Goal: Task Accomplishment & Management: Manage account settings

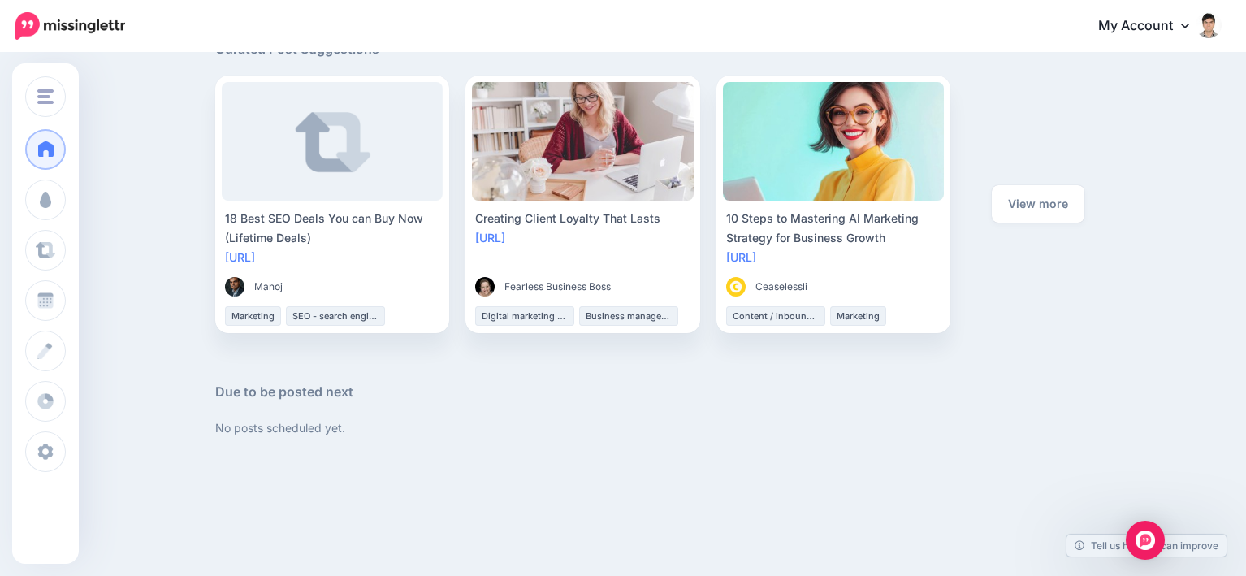
scroll to position [879, 0]
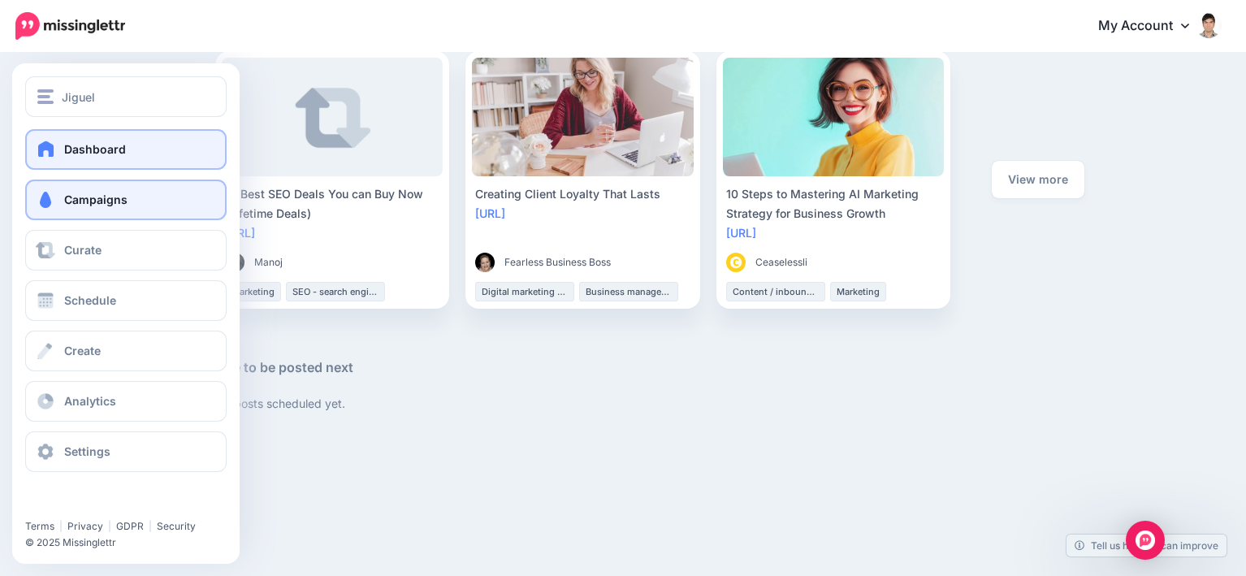
click at [80, 208] on link "Campaigns" at bounding box center [125, 199] width 201 height 41
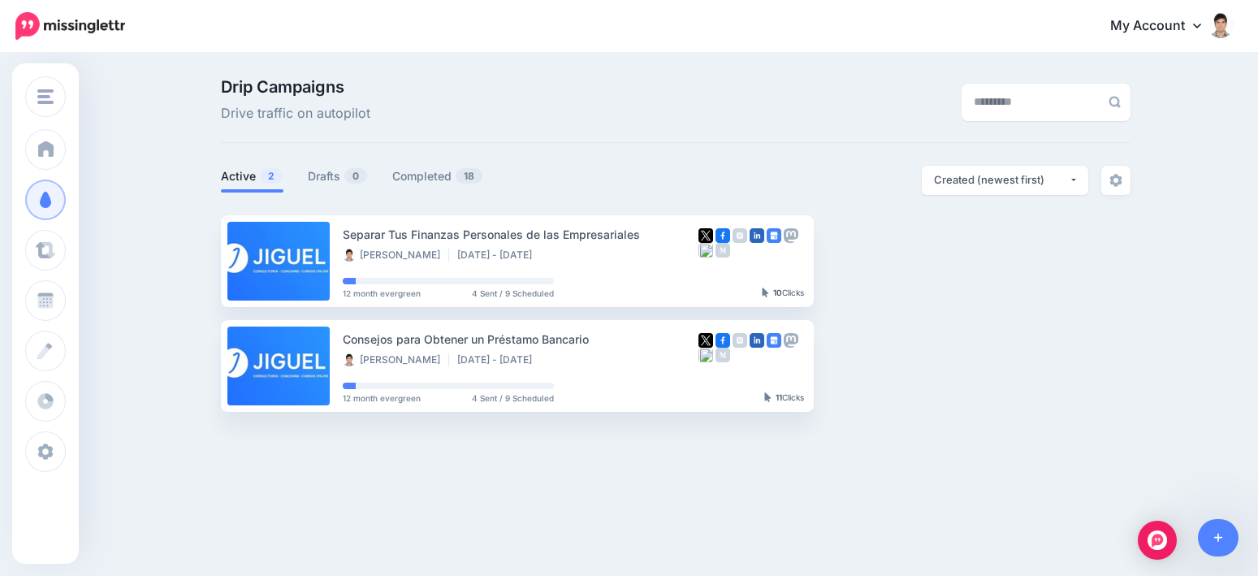
click at [1167, 33] on link "My Account" at bounding box center [1164, 26] width 140 height 40
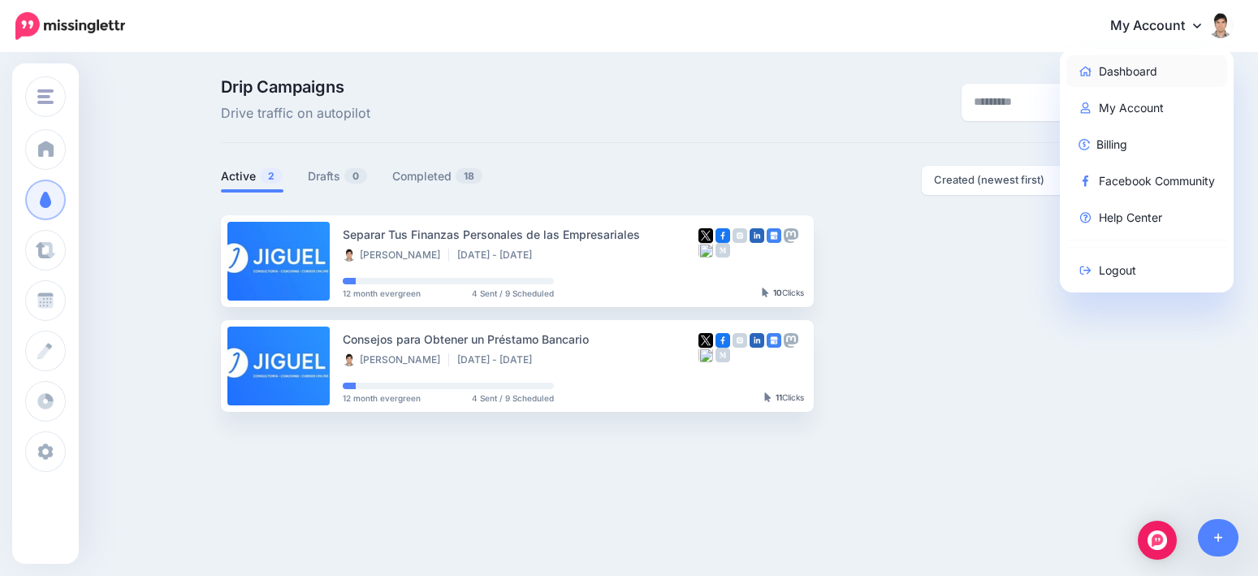
click at [1109, 70] on link "Dashboard" at bounding box center [1147, 71] width 162 height 32
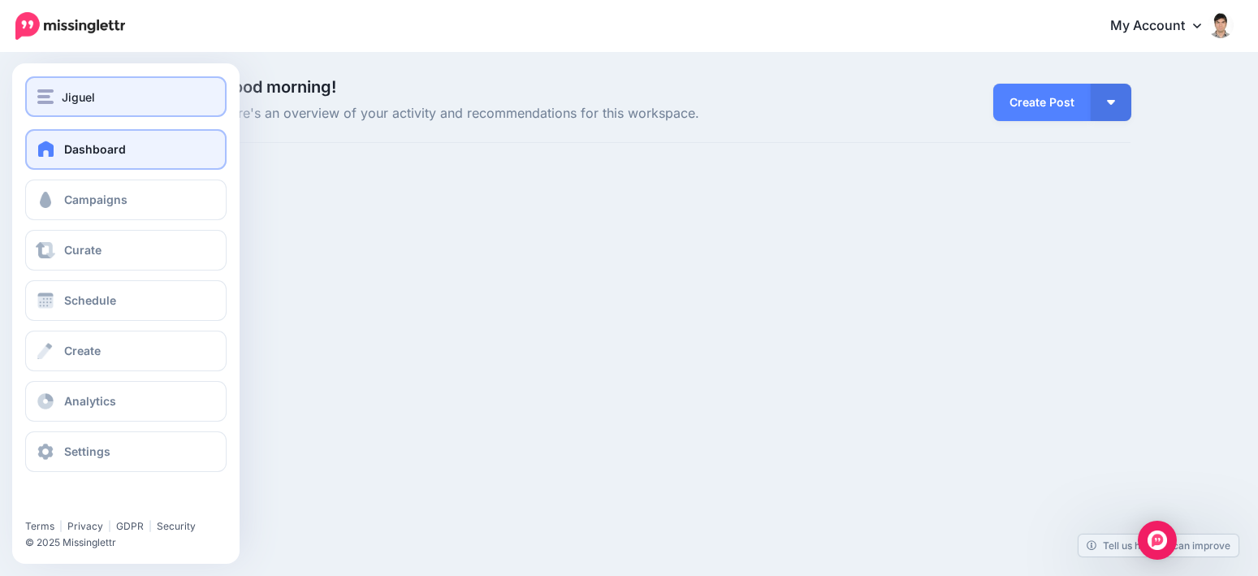
click at [115, 94] on div "Jiguel" at bounding box center [125, 97] width 177 height 19
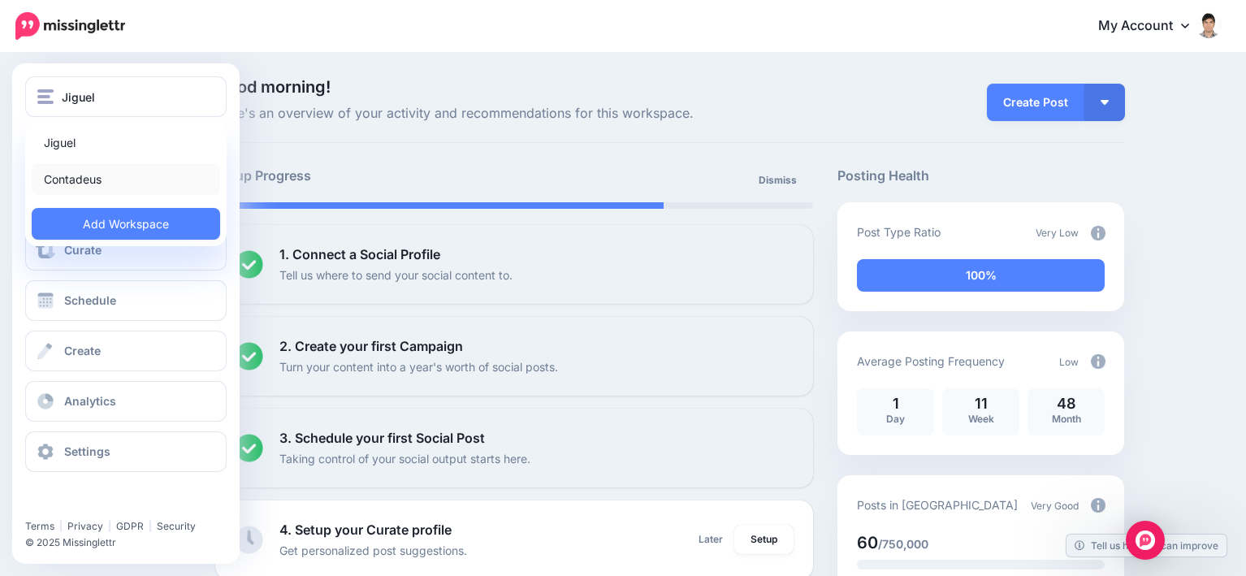
click at [68, 178] on link "Contadeus" at bounding box center [126, 179] width 188 height 32
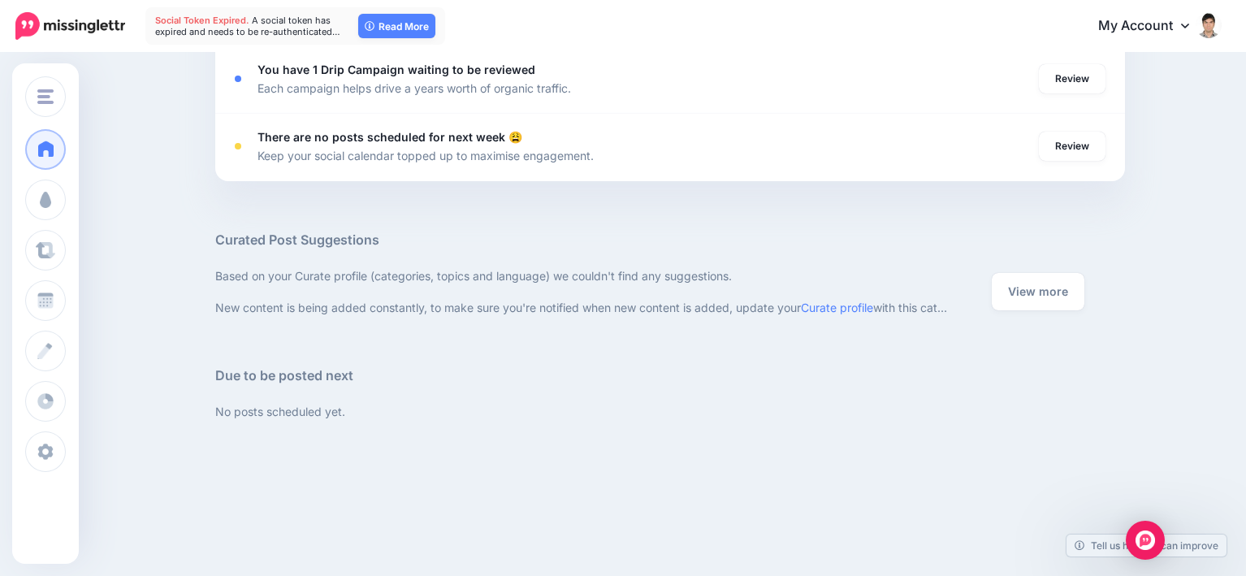
scroll to position [568, 0]
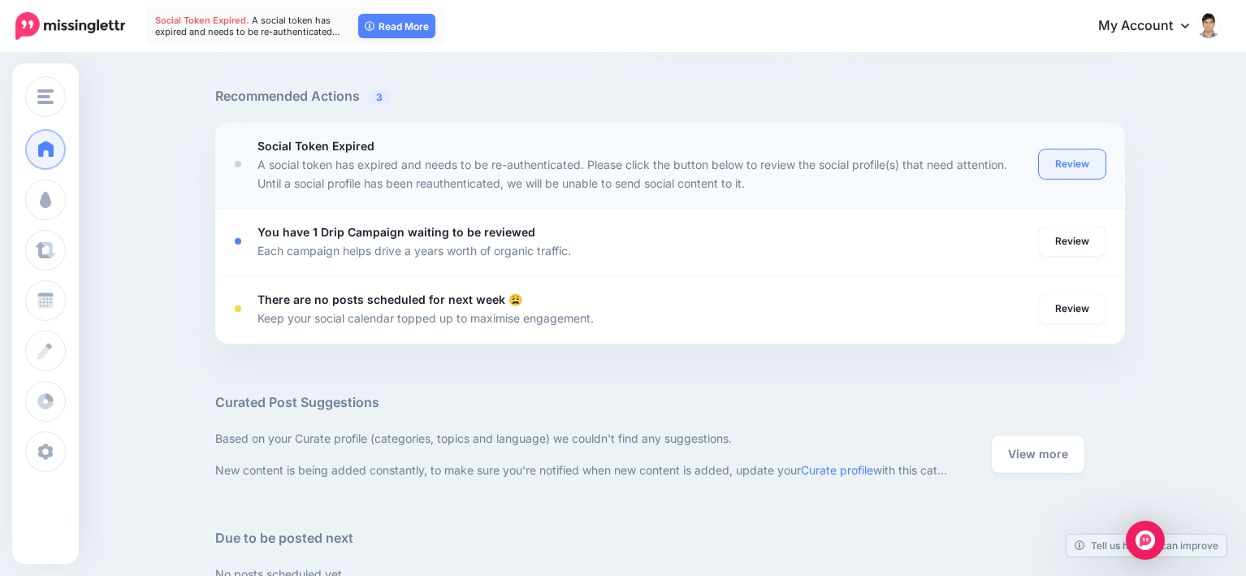
click at [1078, 158] on link "Review" at bounding box center [1072, 163] width 67 height 29
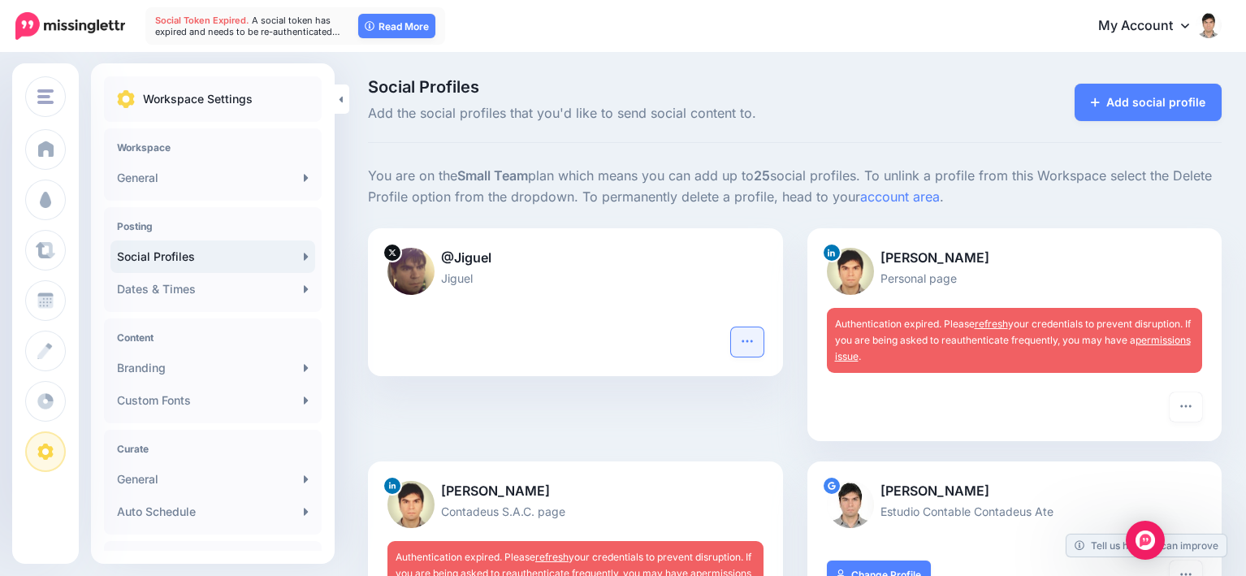
click at [750, 339] on icon "button" at bounding box center [747, 341] width 13 height 13
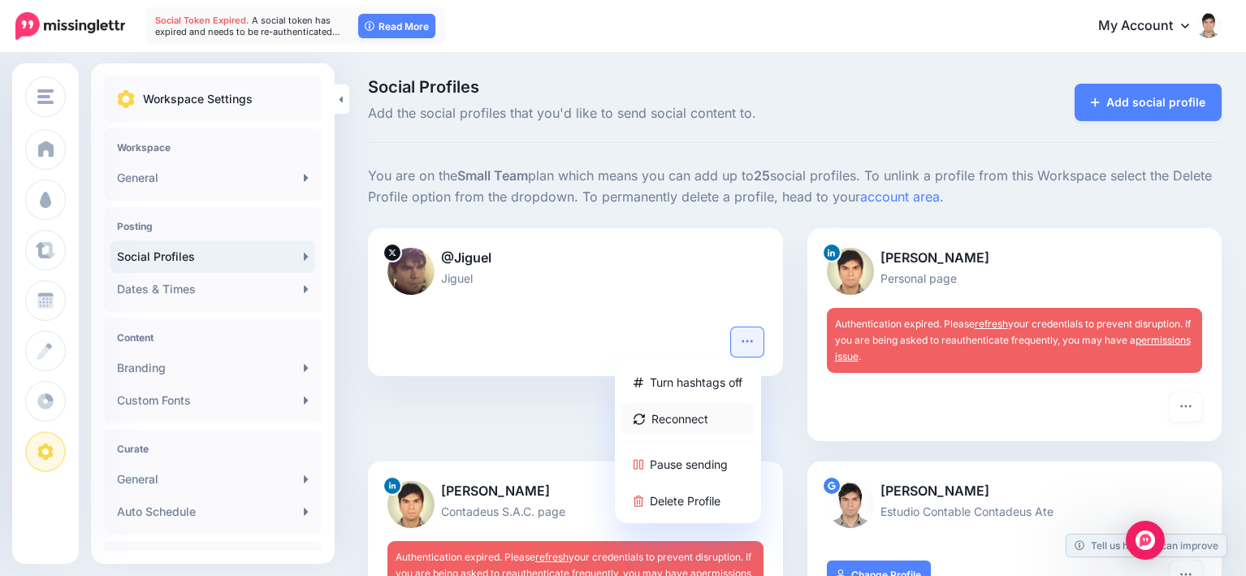
click at [687, 419] on link "Reconnect" at bounding box center [687, 419] width 133 height 32
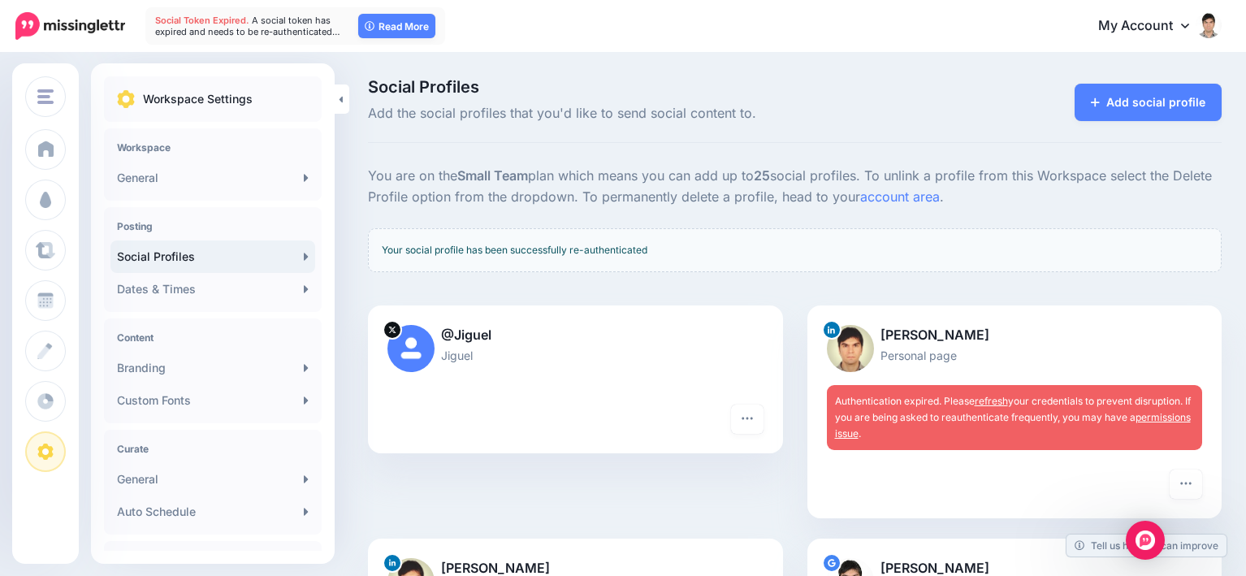
click at [465, 395] on div "@Jiguel Jiguel" at bounding box center [575, 354] width 415 height 99
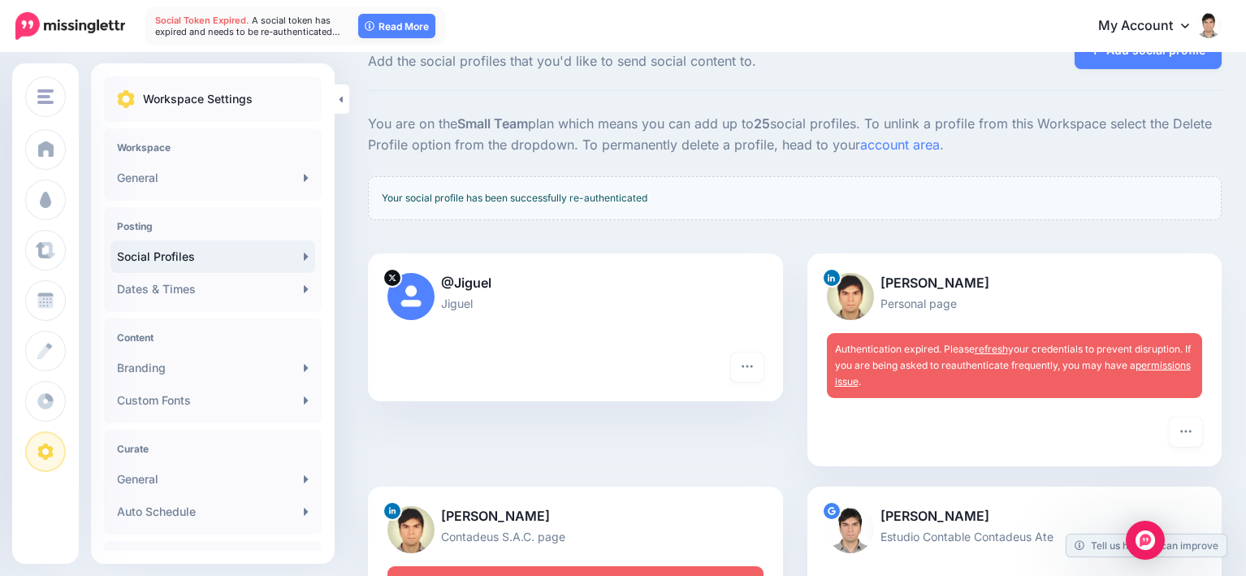
scroll to position [81, 0]
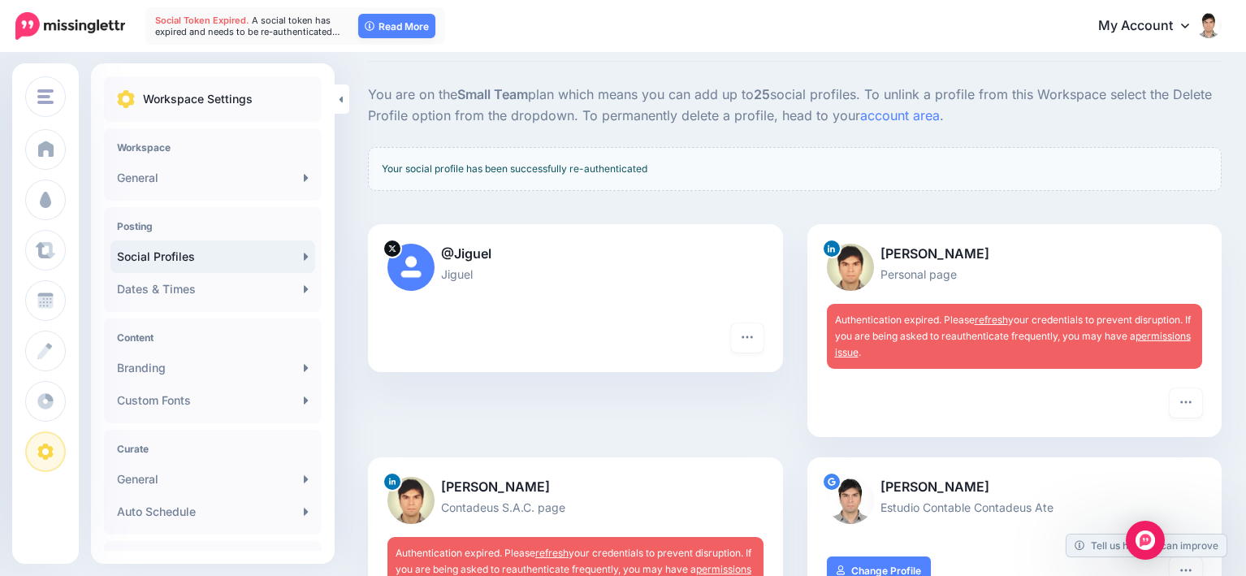
click at [1178, 332] on link "permissions issue" at bounding box center [1013, 344] width 356 height 28
click at [1002, 315] on link "refresh" at bounding box center [991, 319] width 33 height 12
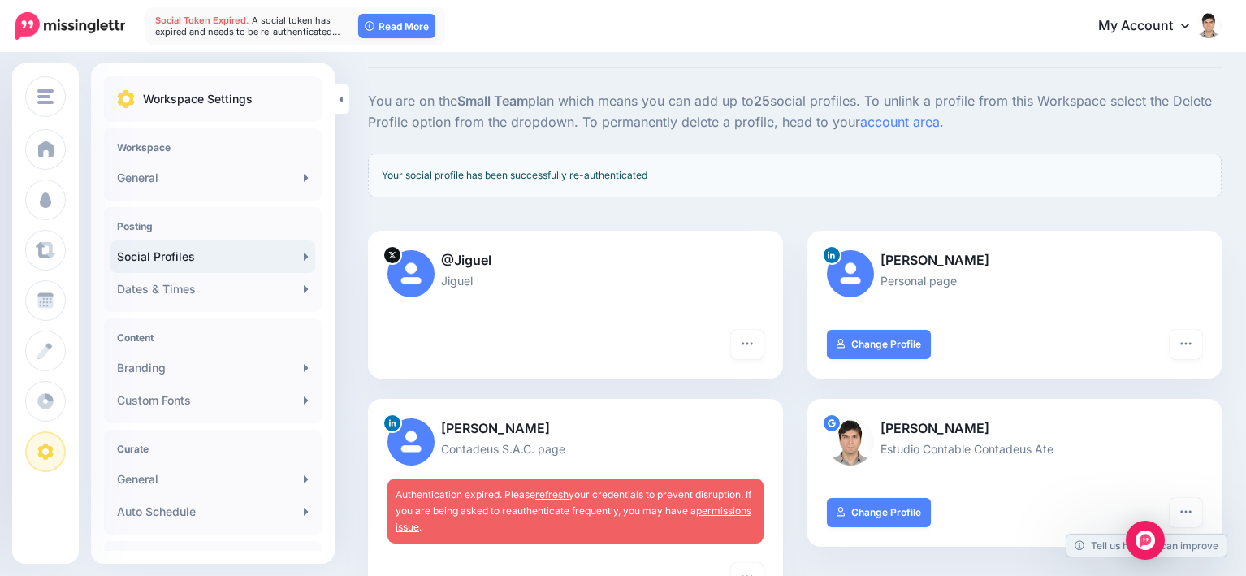
scroll to position [162, 0]
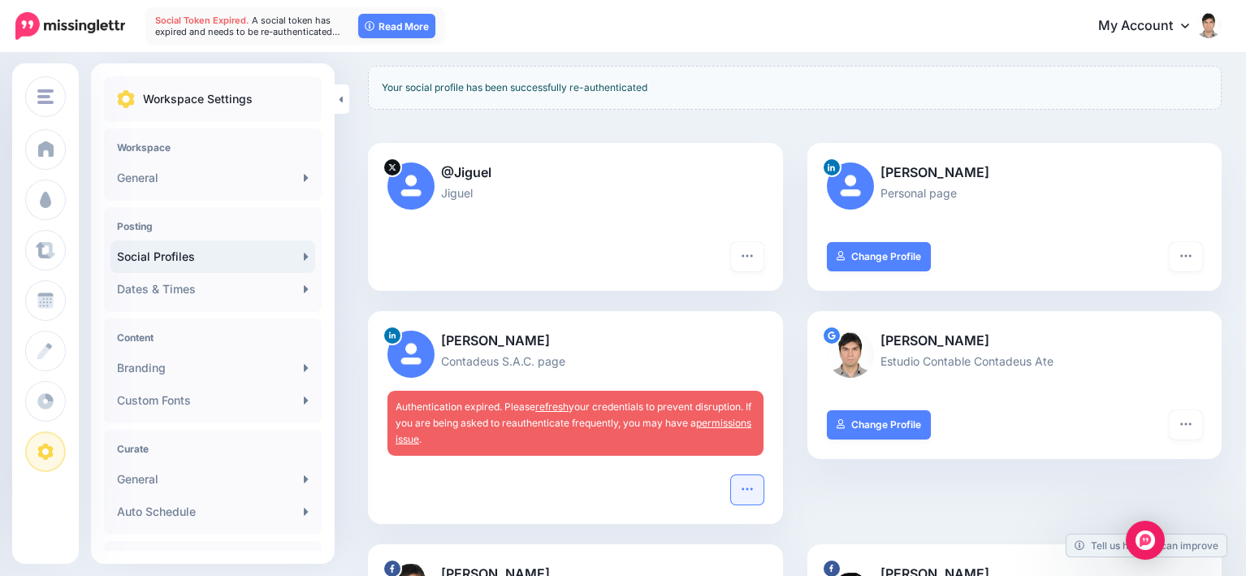
click at [750, 487] on icon "button" at bounding box center [747, 488] width 13 height 13
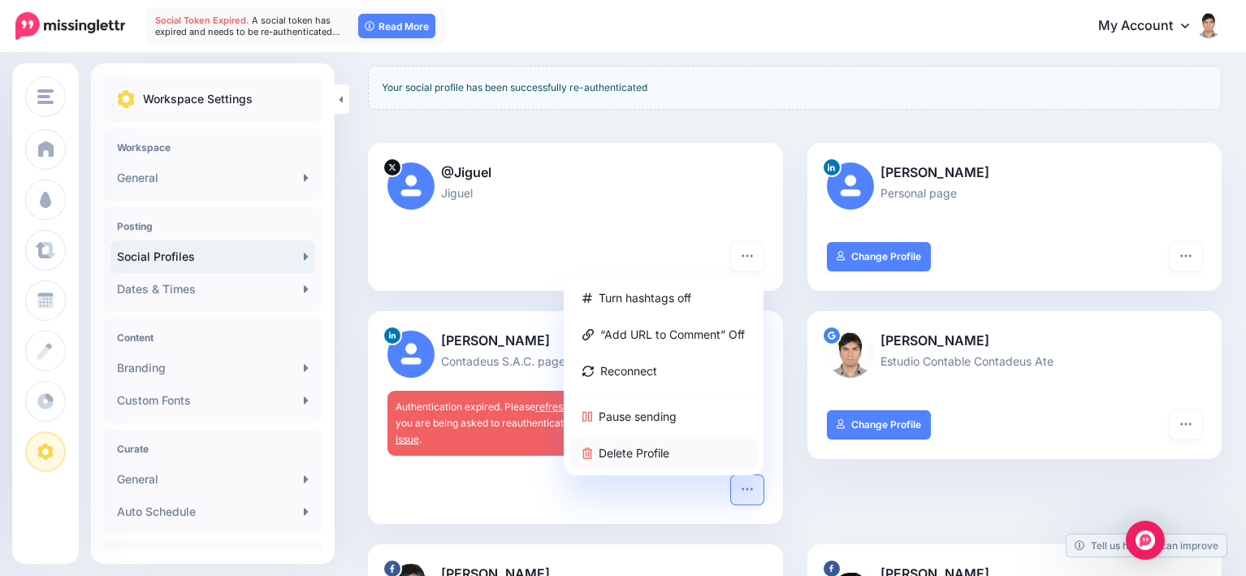
click at [668, 448] on link "Delete Profile" at bounding box center [663, 453] width 187 height 32
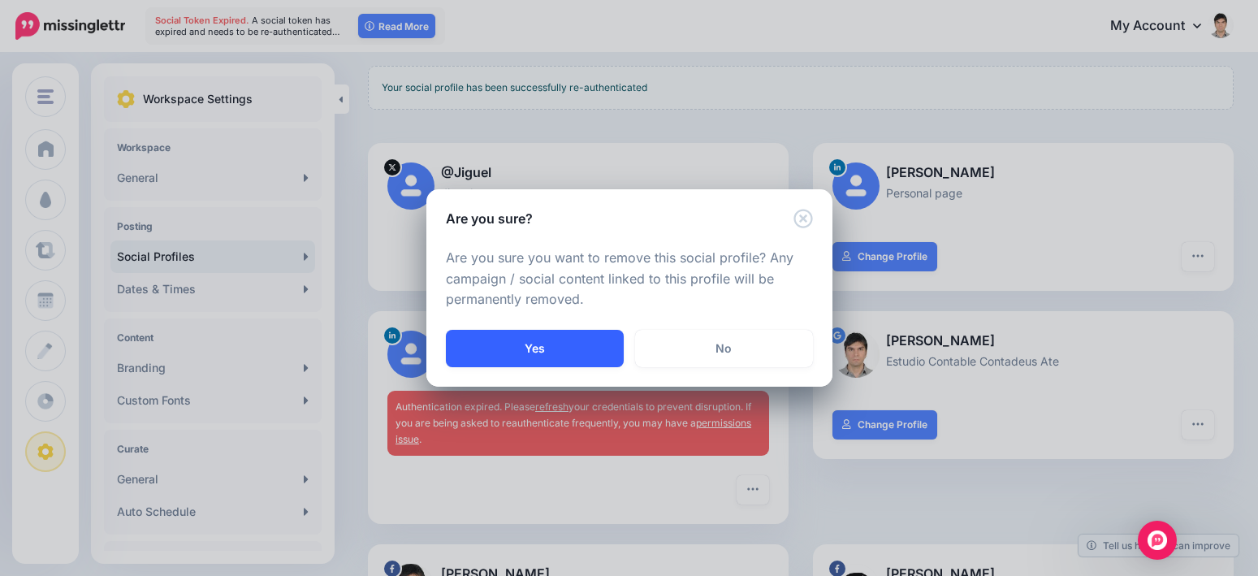
click at [548, 344] on button "Yes" at bounding box center [535, 348] width 178 height 37
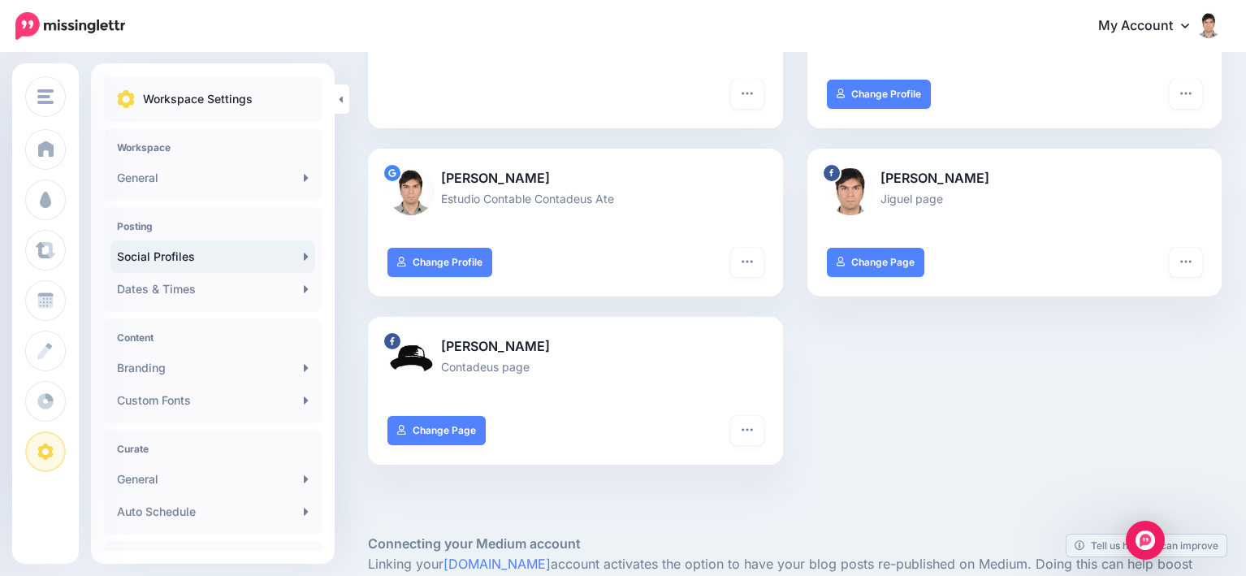
scroll to position [162, 0]
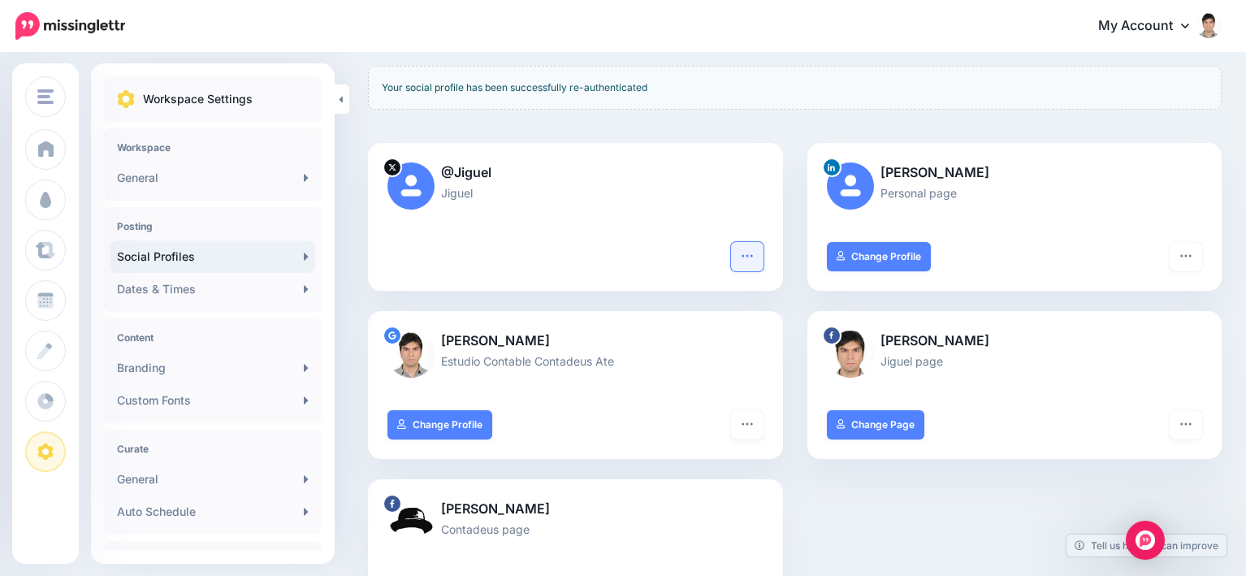
click at [752, 255] on icon "button" at bounding box center [746, 255] width 11 height 2
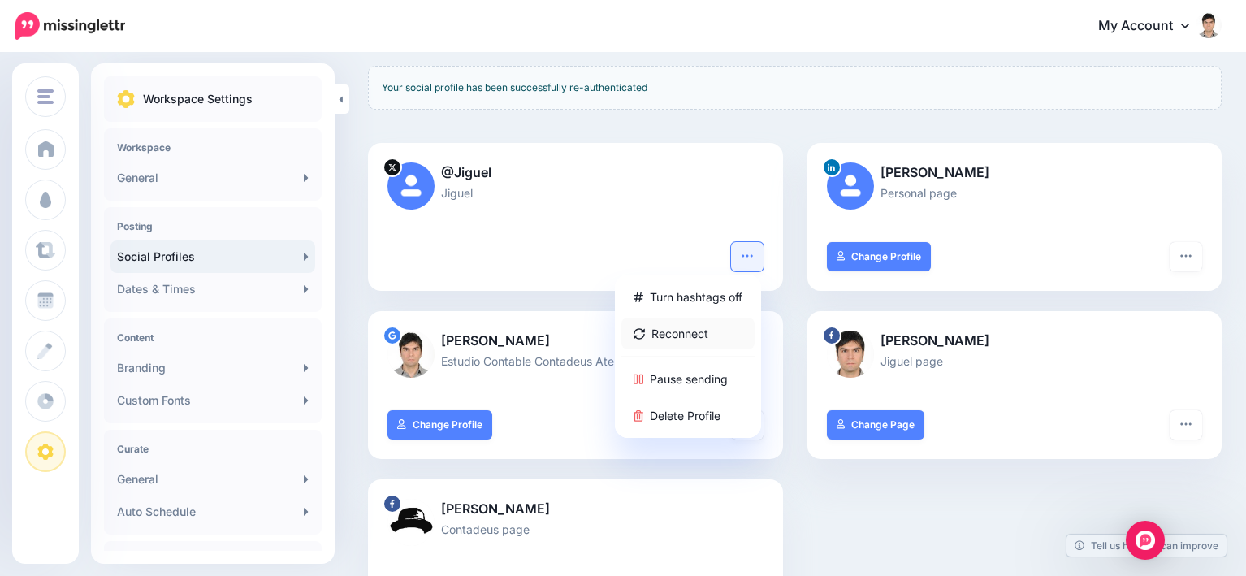
click at [680, 328] on link "Reconnect" at bounding box center [687, 334] width 133 height 32
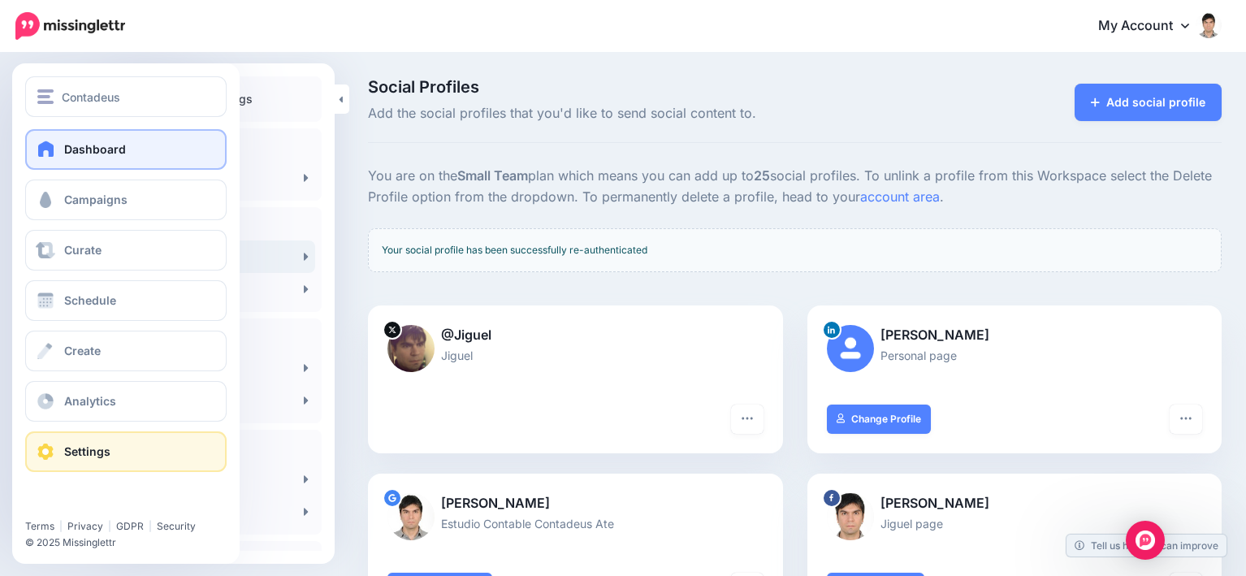
click at [85, 149] on span "Dashboard" at bounding box center [95, 149] width 62 height 14
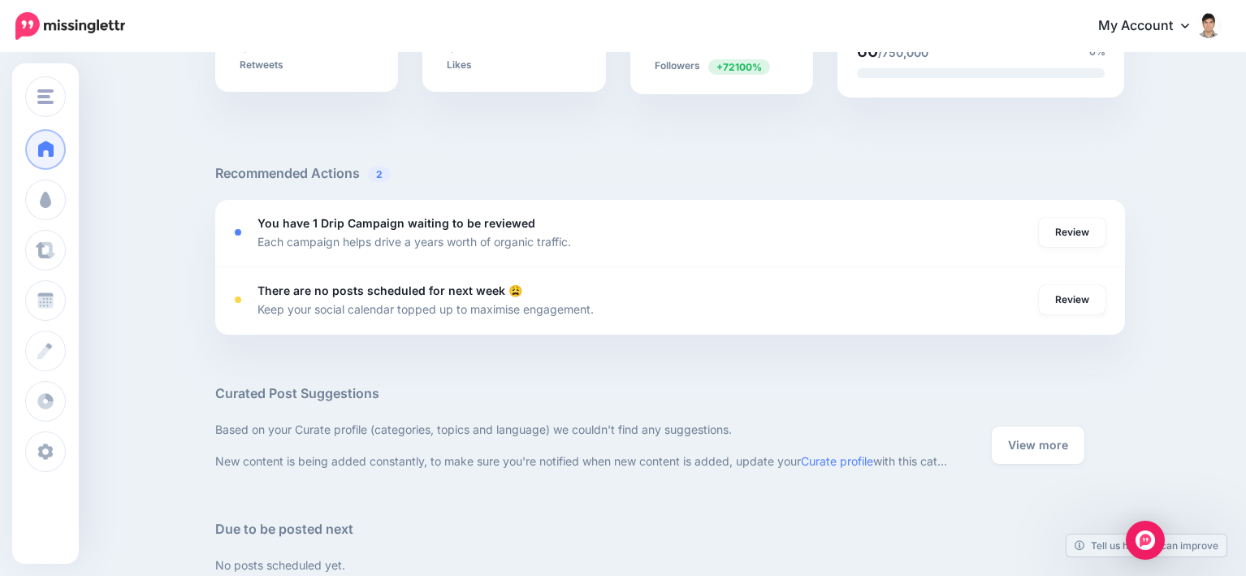
scroll to position [491, 0]
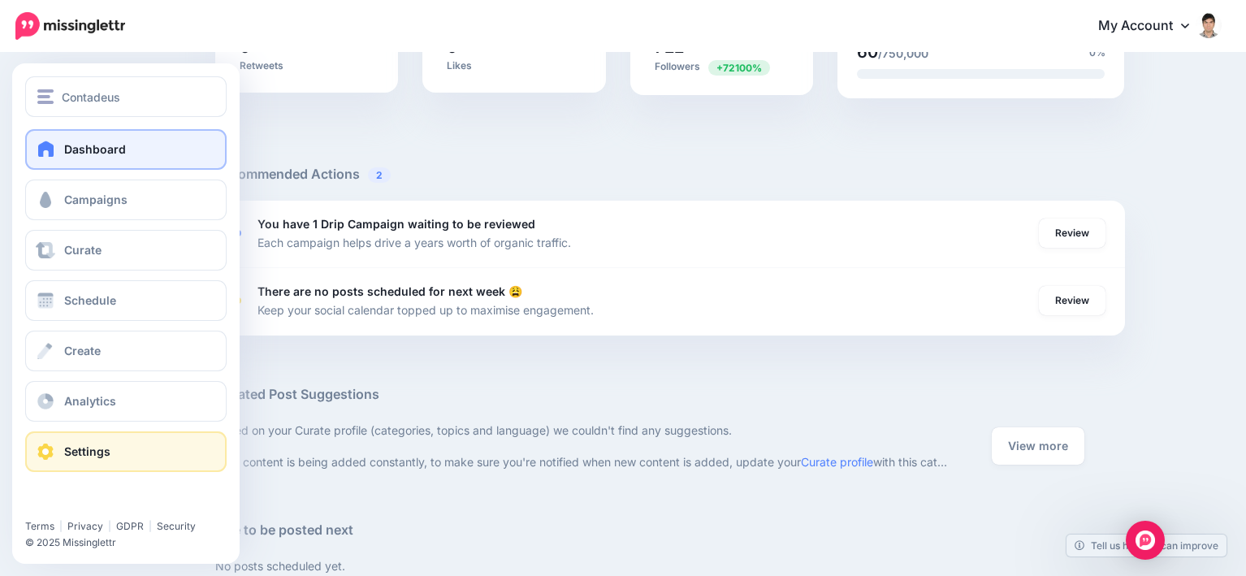
click at [114, 454] on link "Settings" at bounding box center [125, 451] width 201 height 41
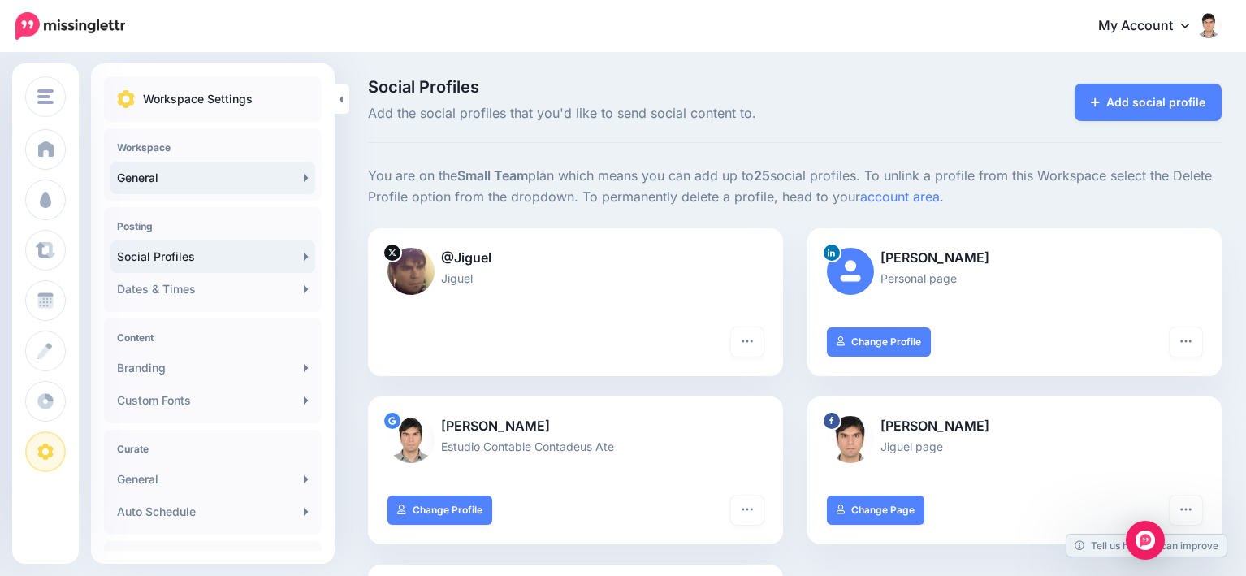
click at [164, 178] on link "General" at bounding box center [212, 178] width 205 height 32
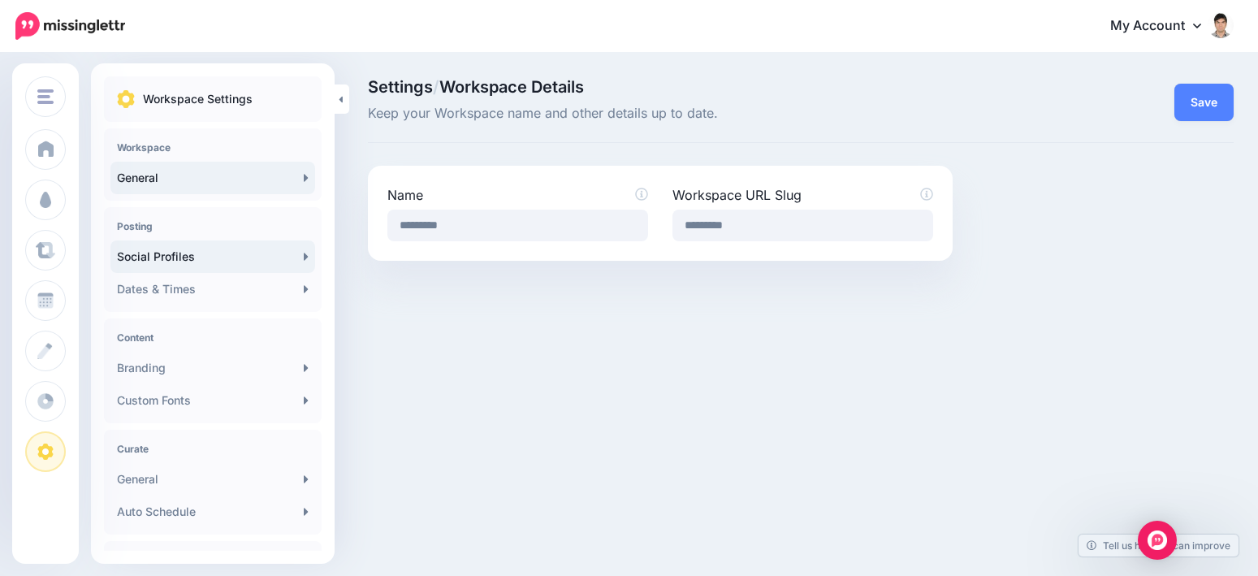
click at [179, 263] on link "Social Profiles" at bounding box center [212, 256] width 205 height 32
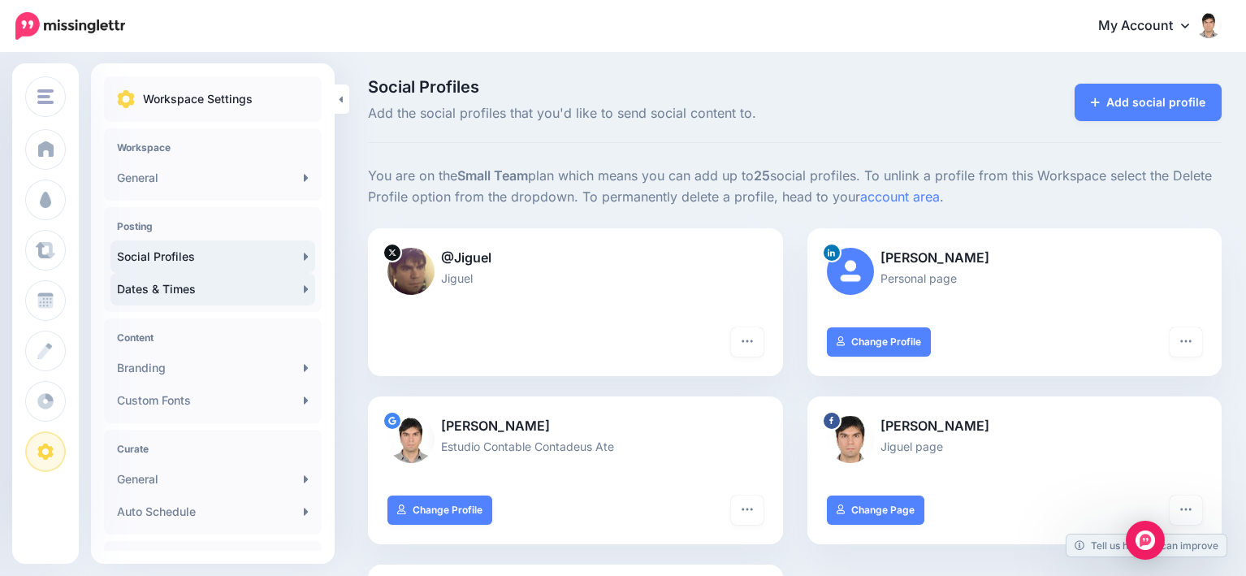
click at [170, 283] on link "Dates & Times" at bounding box center [212, 289] width 205 height 32
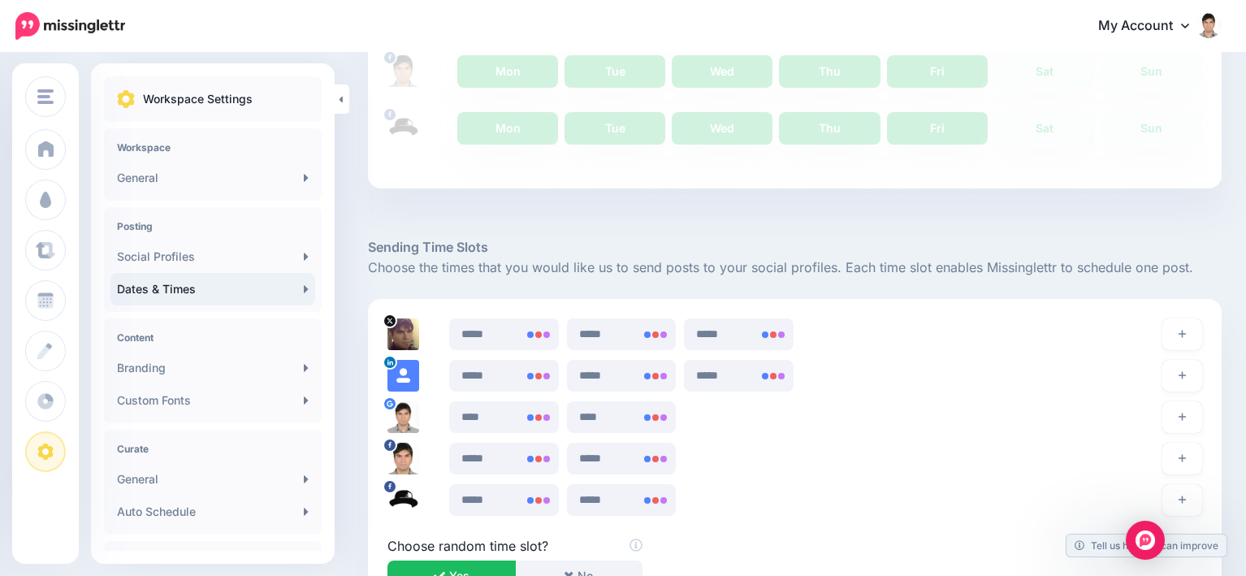
scroll to position [949, 0]
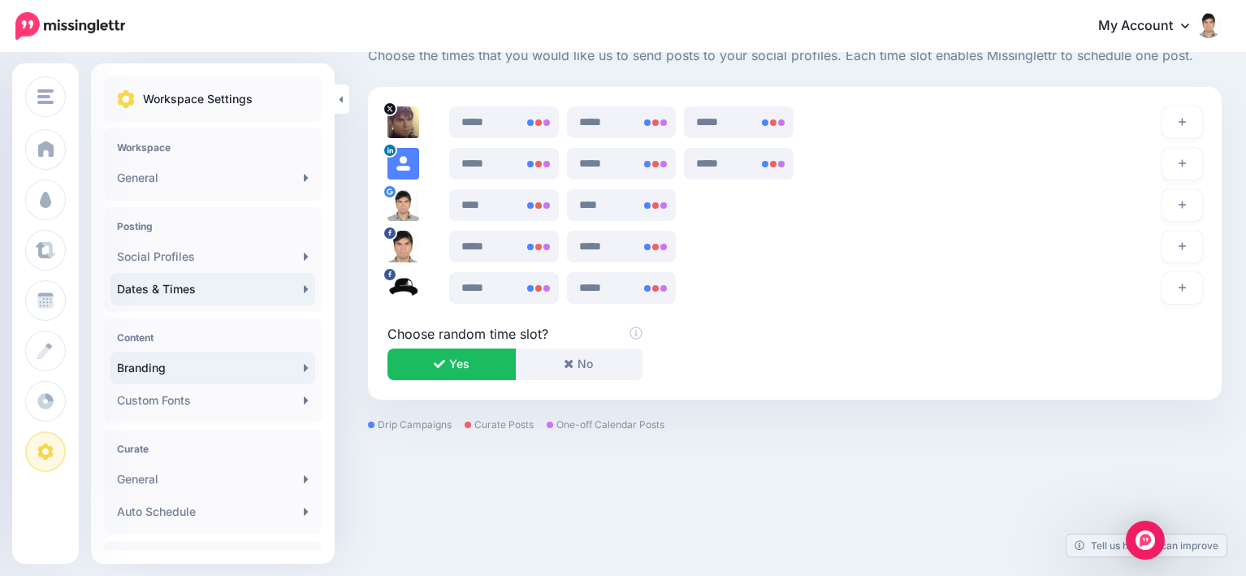
click at [160, 371] on link "Branding" at bounding box center [212, 368] width 205 height 32
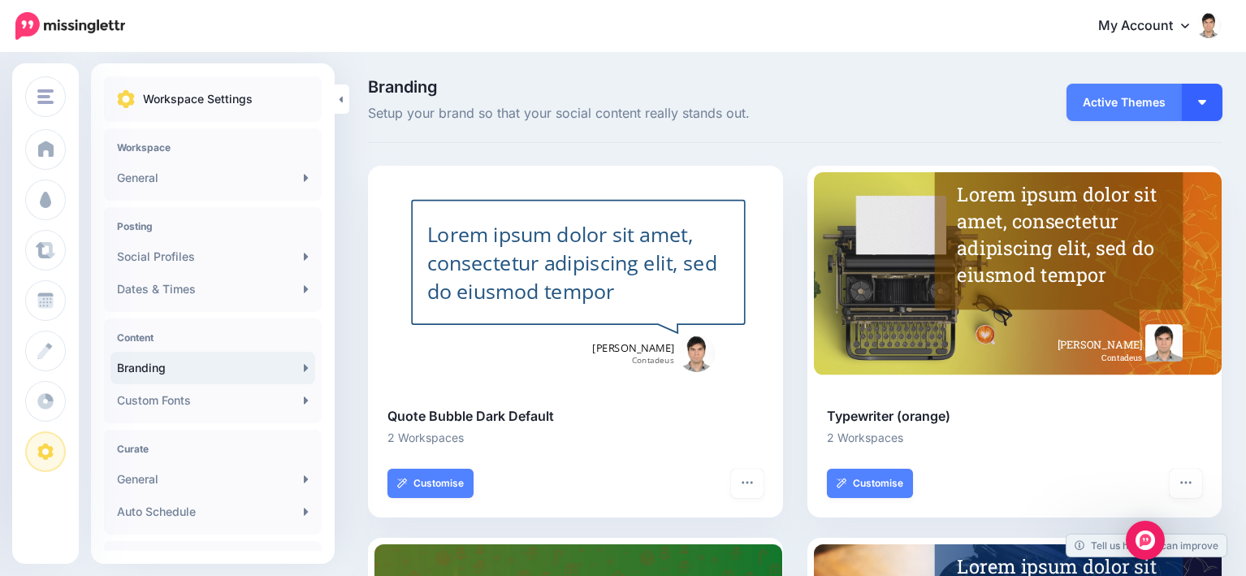
click at [1206, 103] on img "button" at bounding box center [1202, 102] width 8 height 5
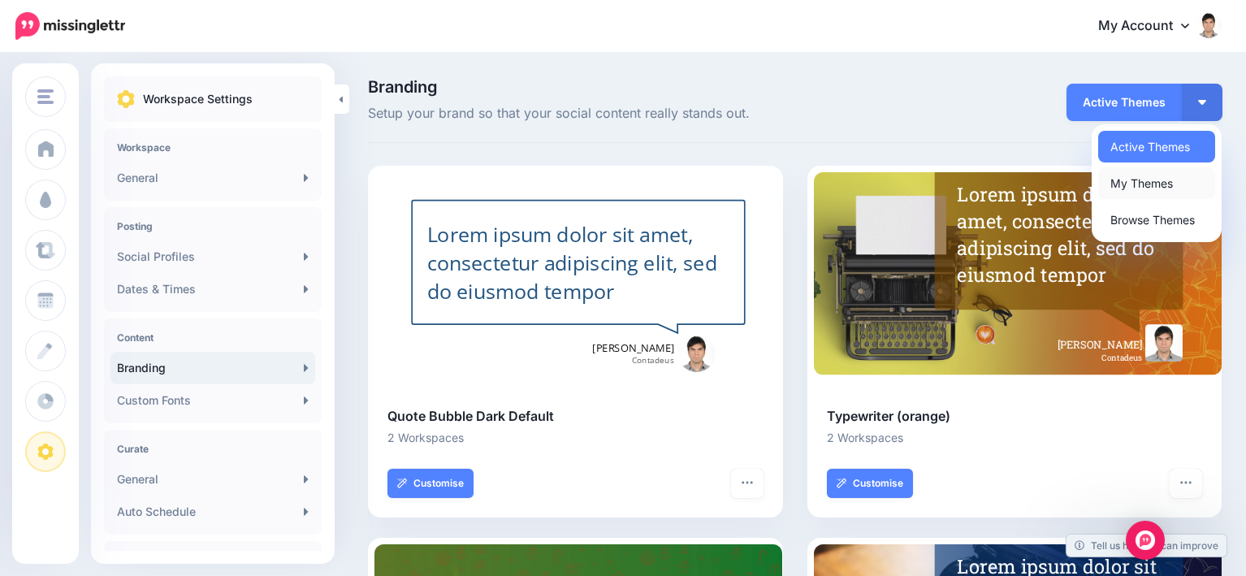
click at [1177, 181] on link "My Themes" at bounding box center [1156, 183] width 117 height 32
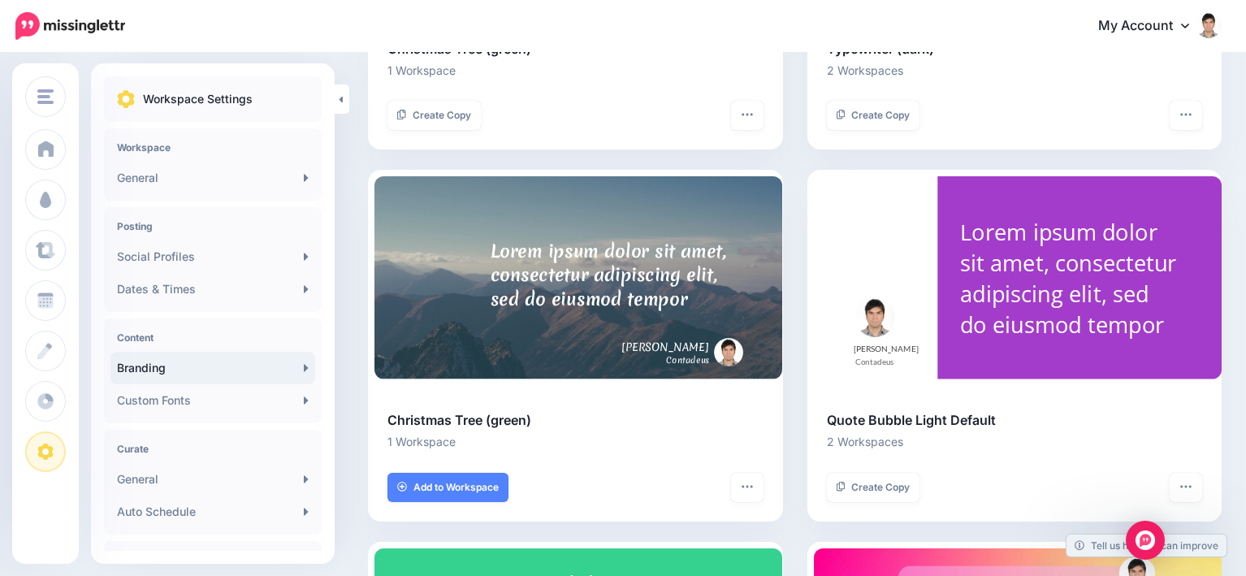
scroll to position [1137, 0]
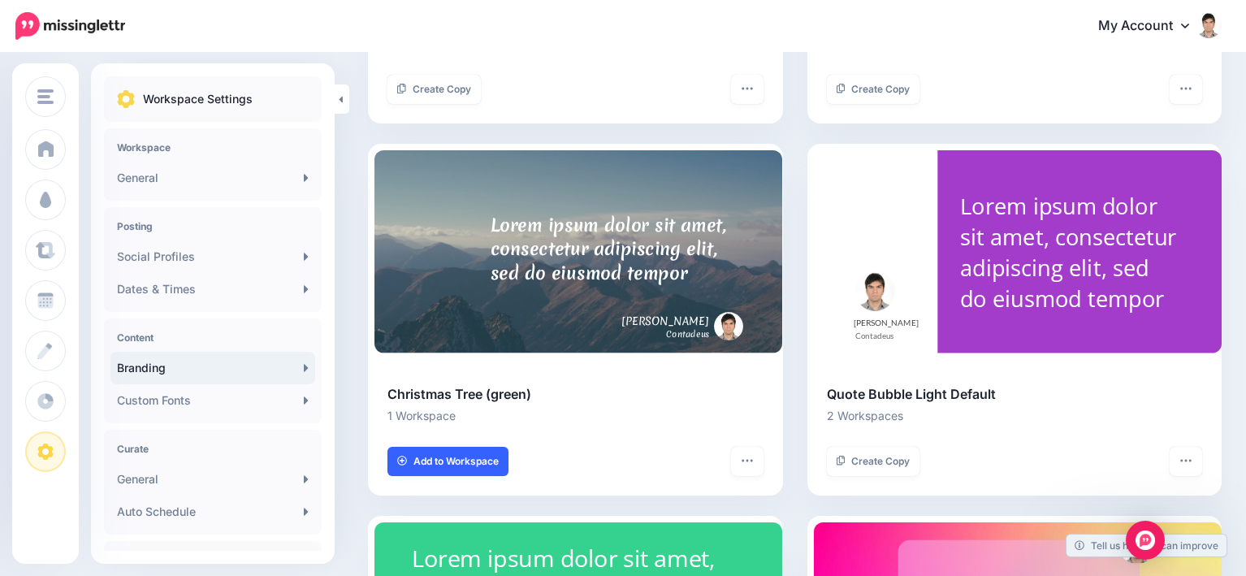
click at [480, 459] on span "Add to Workspace" at bounding box center [455, 461] width 85 height 10
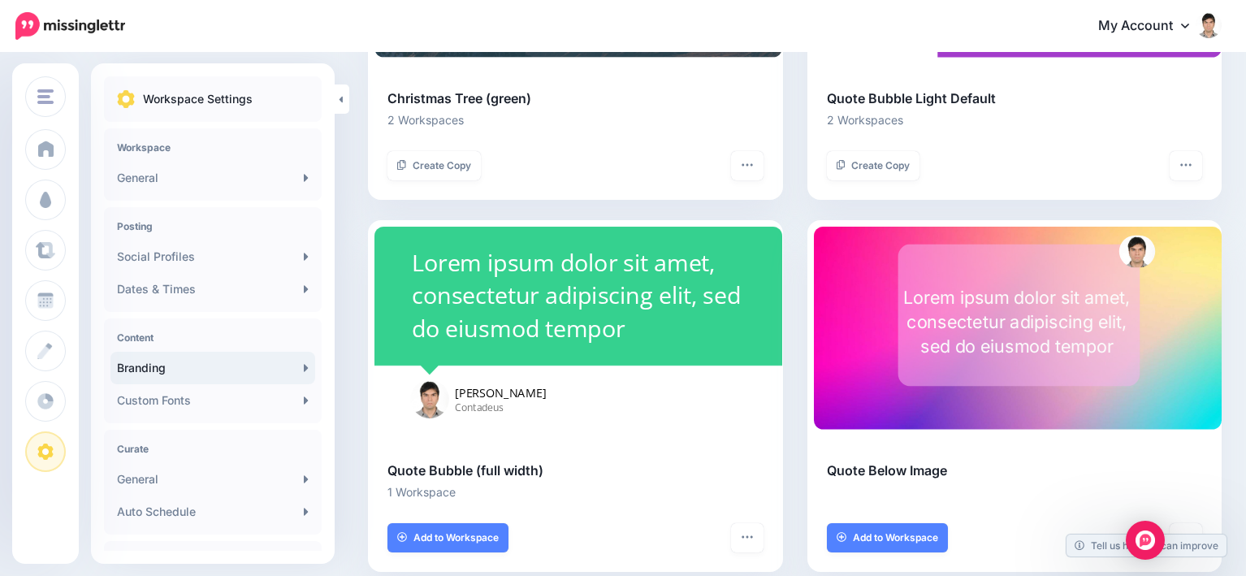
scroll to position [1462, 0]
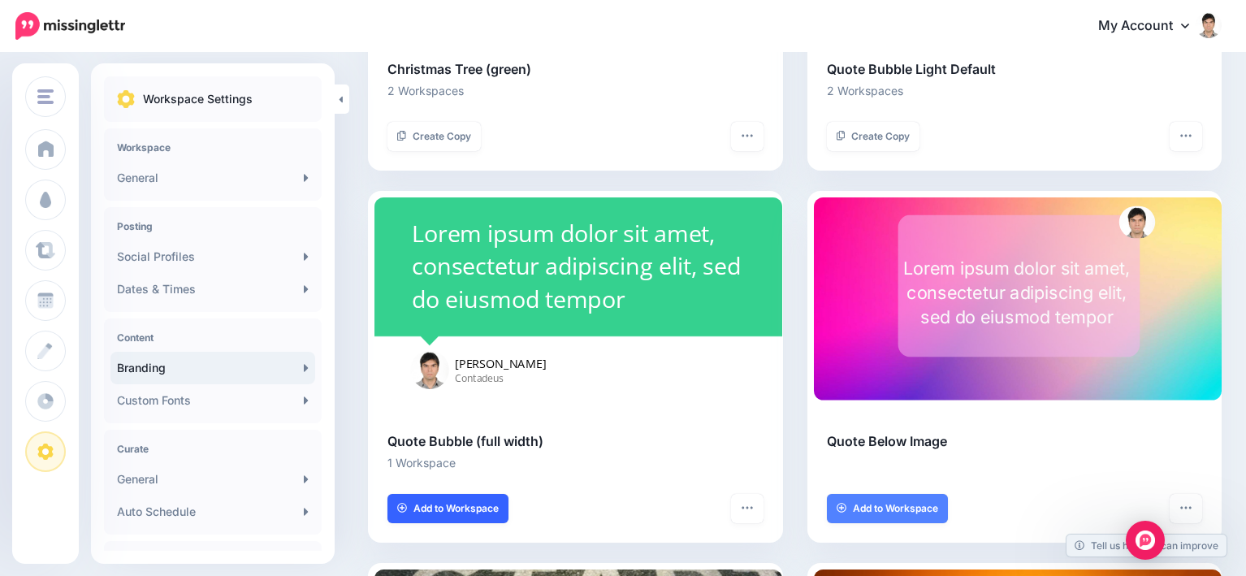
click at [450, 508] on span "Add to Workspace" at bounding box center [455, 508] width 85 height 10
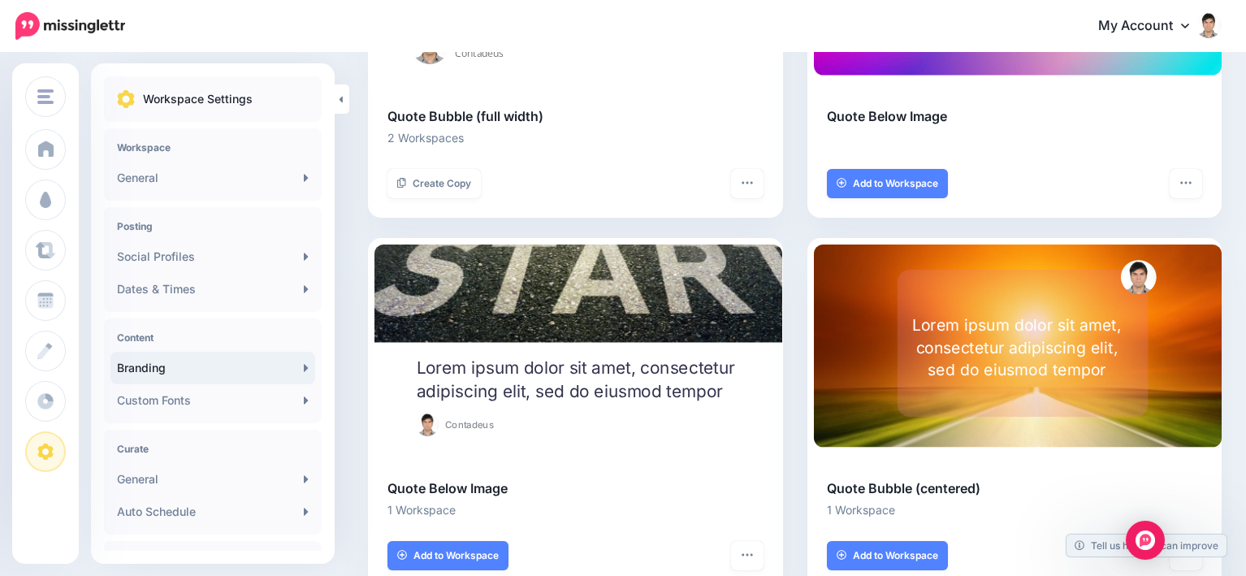
scroll to position [1949, 0]
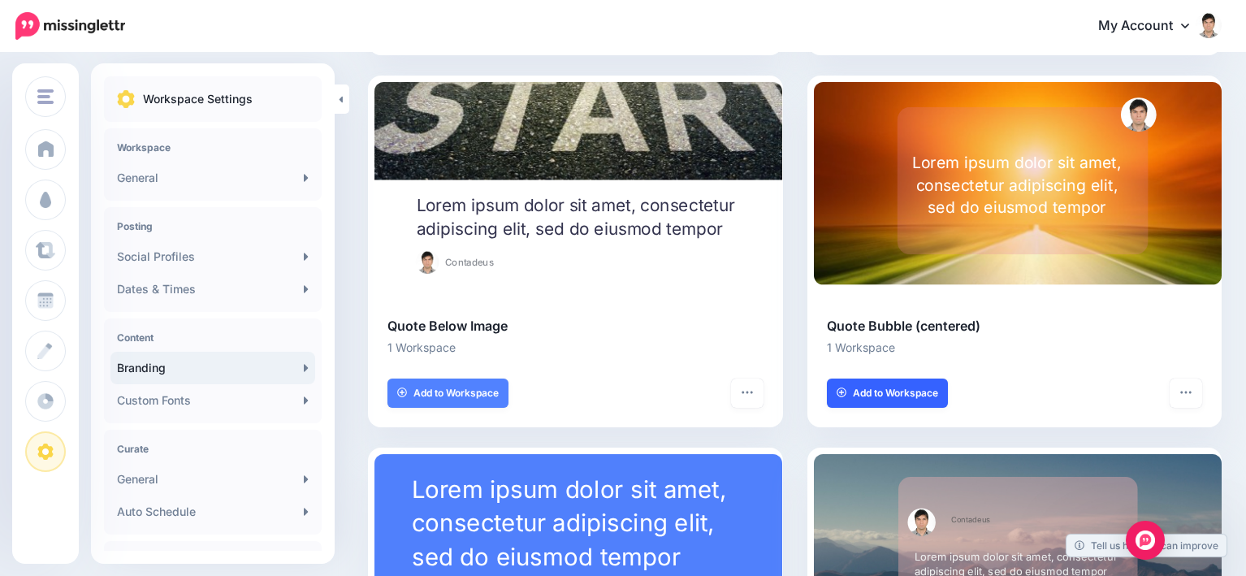
click at [869, 394] on span "Add to Workspace" at bounding box center [895, 393] width 85 height 10
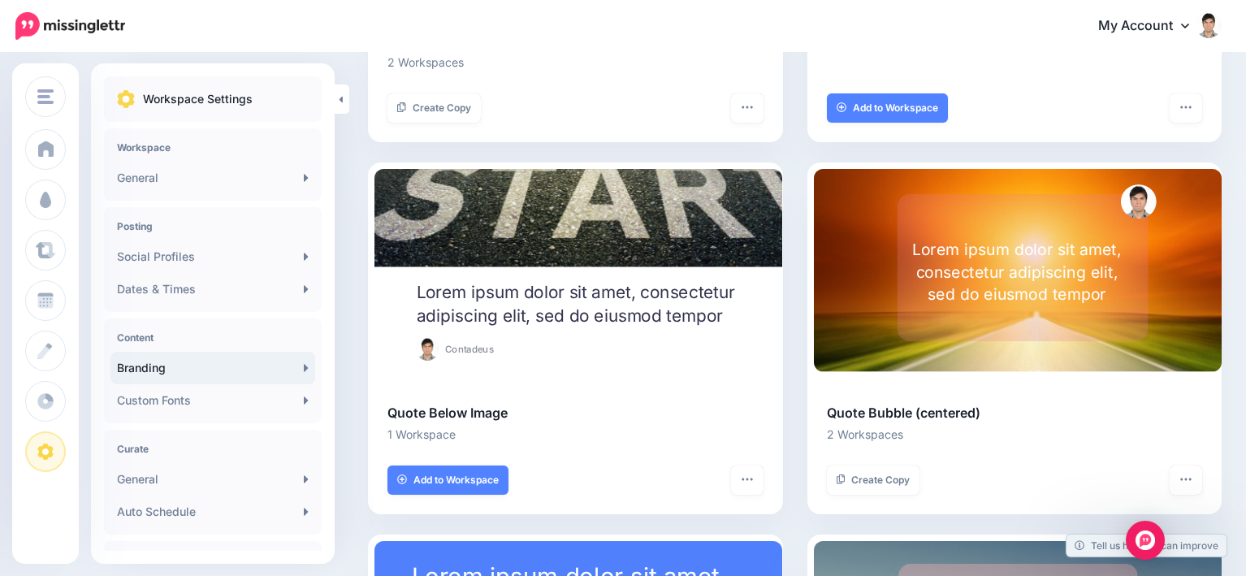
scroll to position [1858, 0]
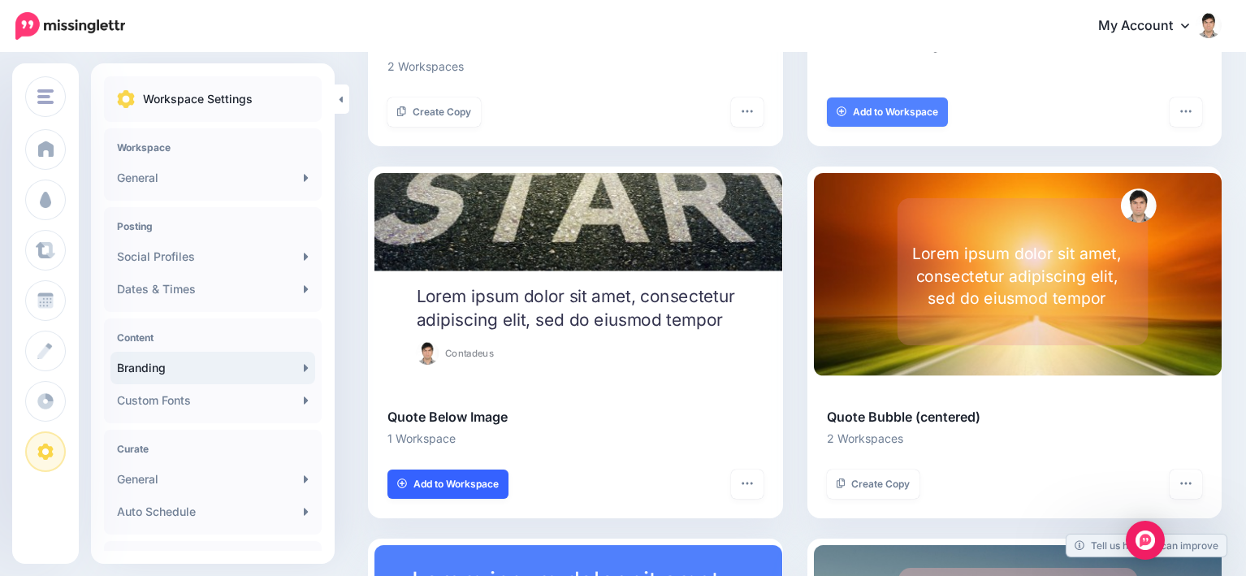
click at [453, 486] on span "Add to Workspace" at bounding box center [455, 484] width 85 height 10
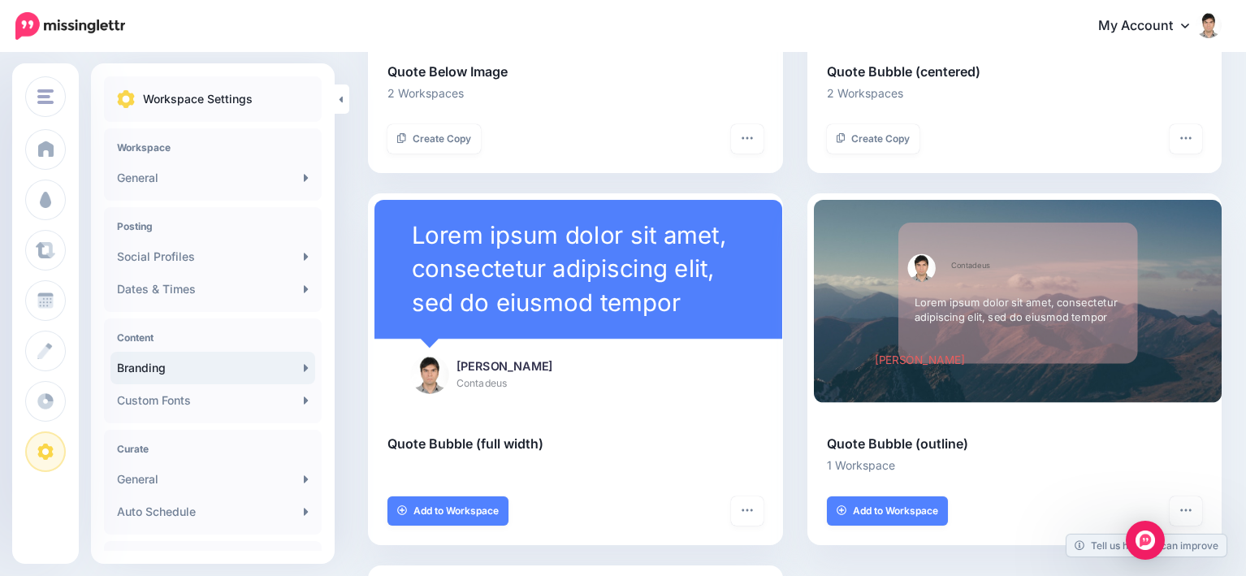
scroll to position [2193, 0]
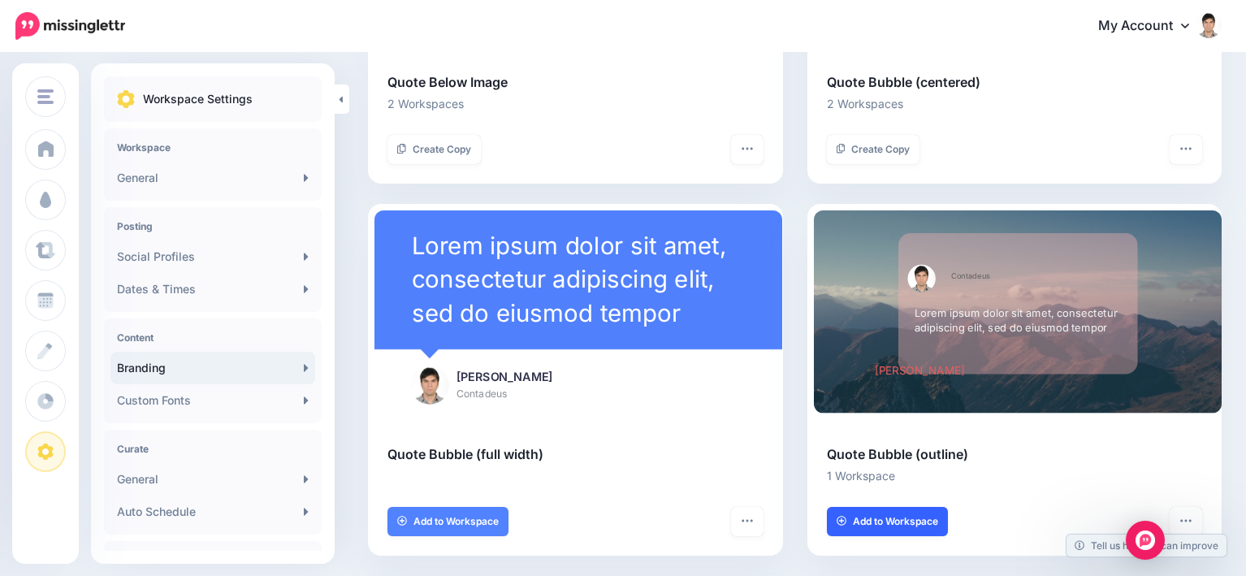
click at [921, 526] on span "Add to Workspace" at bounding box center [895, 521] width 85 height 10
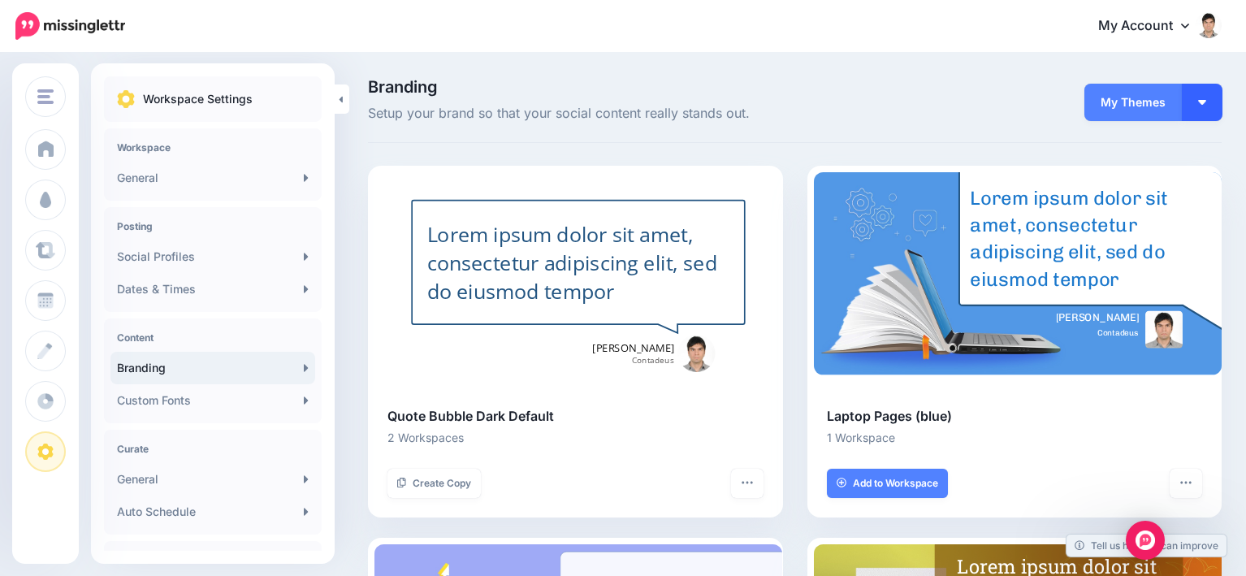
click at [1211, 98] on button "button" at bounding box center [1202, 102] width 41 height 37
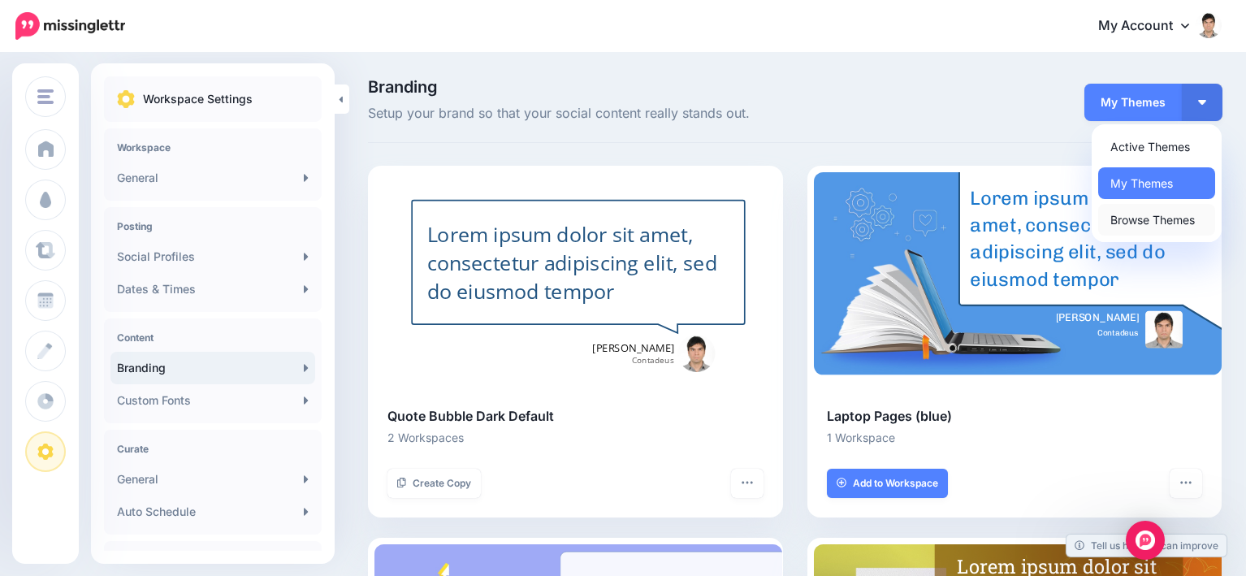
click at [1151, 223] on link "Browse Themes" at bounding box center [1156, 220] width 117 height 32
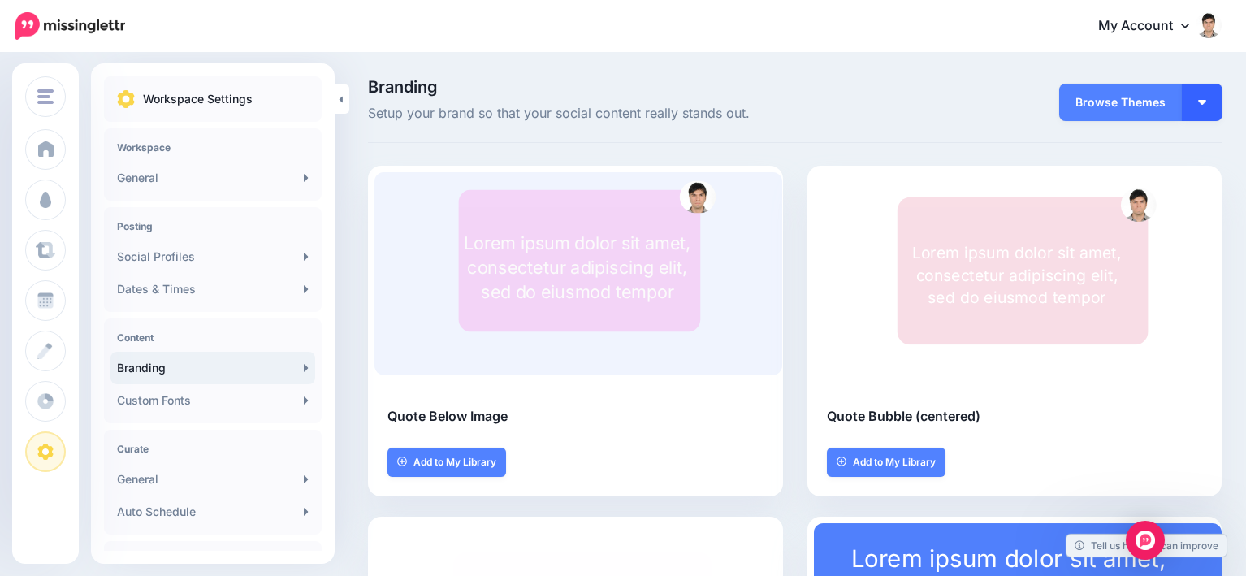
click at [1222, 112] on button "button" at bounding box center [1202, 102] width 41 height 37
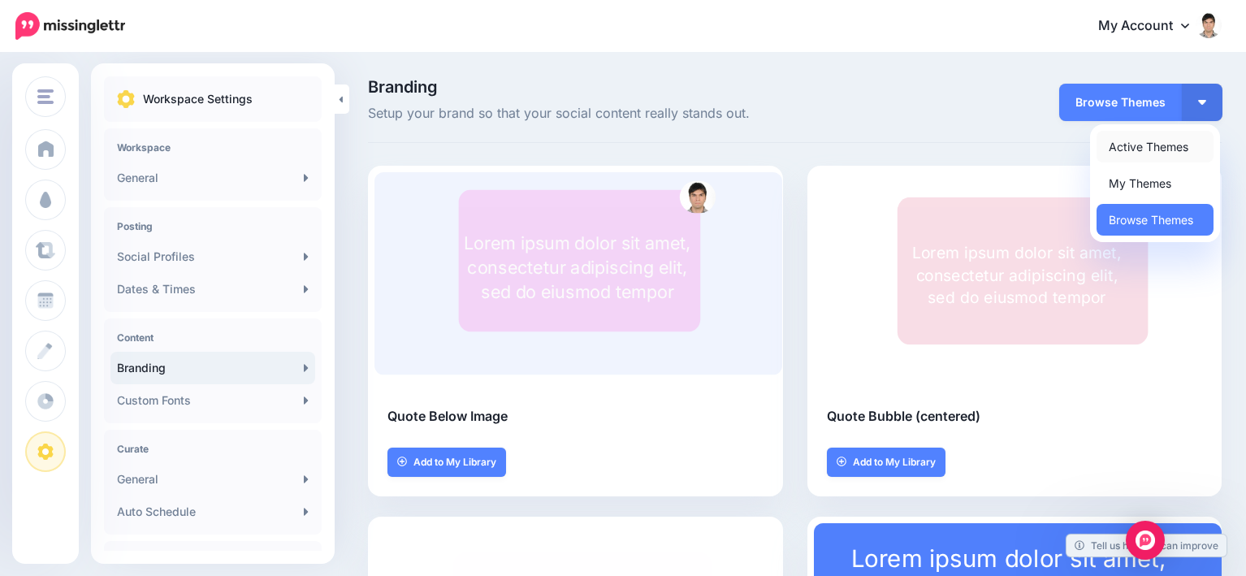
click at [1175, 137] on link "Active Themes" at bounding box center [1154, 147] width 117 height 32
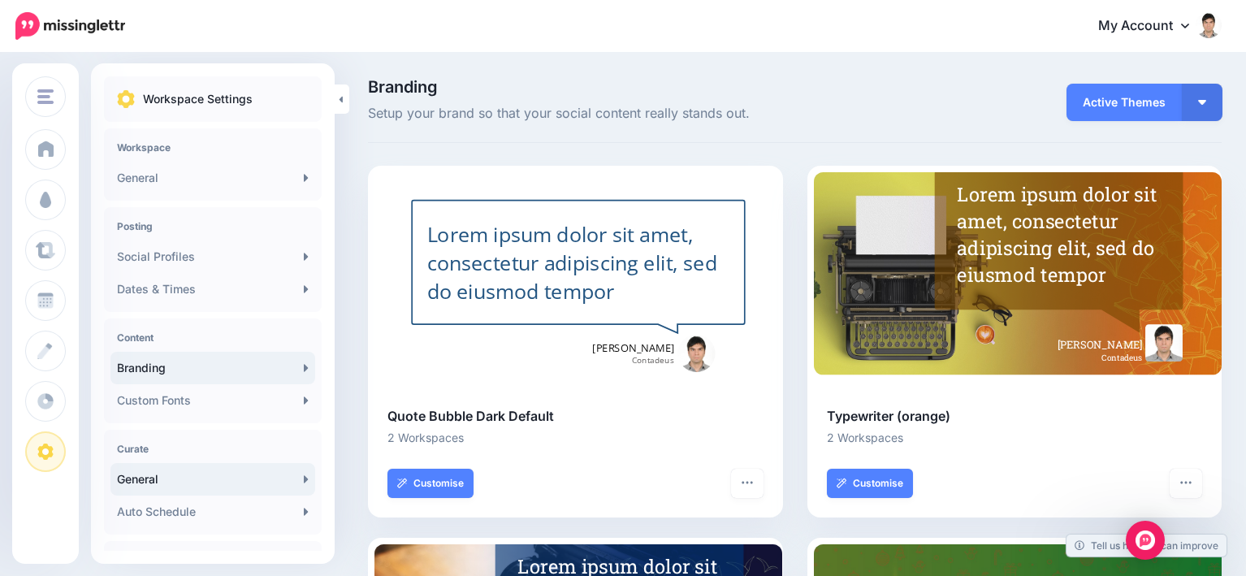
click at [158, 484] on link "General" at bounding box center [212, 479] width 205 height 32
